Goal: Find specific page/section: Find specific page/section

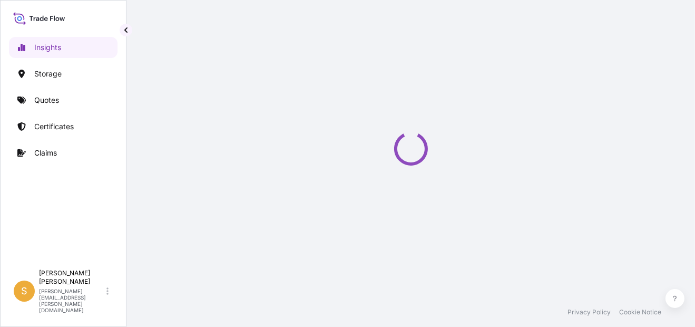
select select "2025"
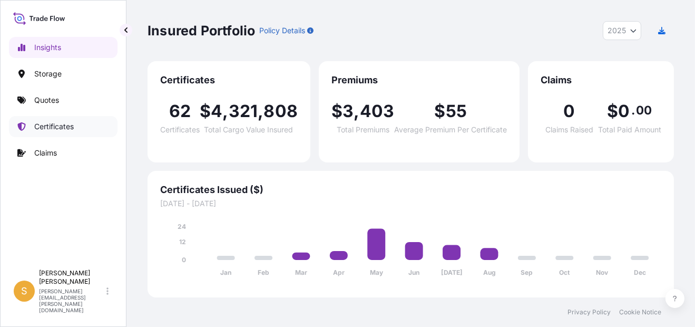
click at [48, 123] on p "Certificates" at bounding box center [54, 126] width 40 height 11
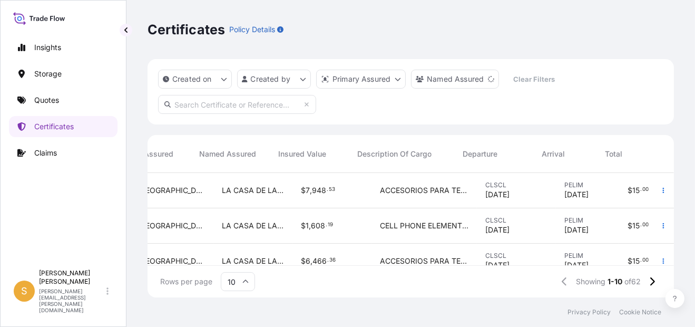
scroll to position [0, 382]
